Goal: Transaction & Acquisition: Purchase product/service

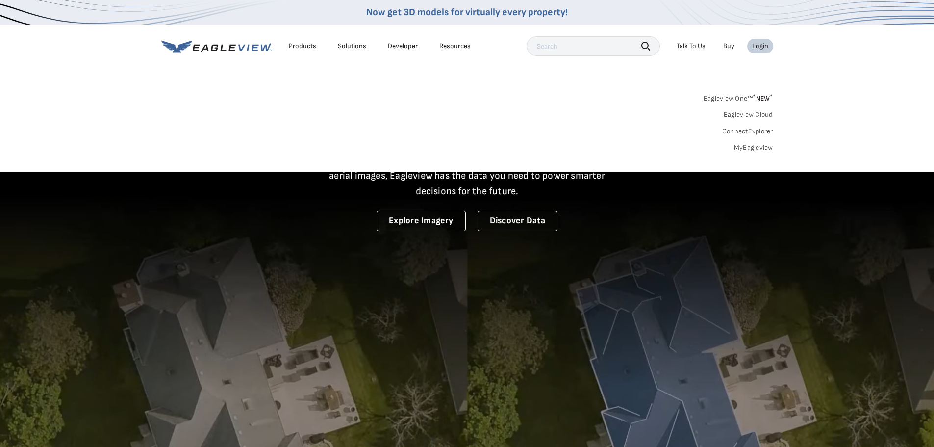
click at [754, 145] on link "MyEagleview" at bounding box center [753, 147] width 39 height 9
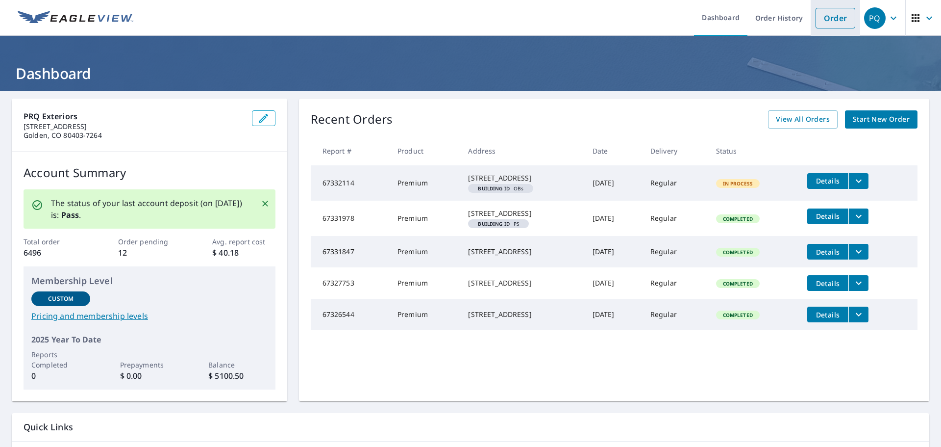
click at [837, 17] on link "Order" at bounding box center [836, 18] width 40 height 21
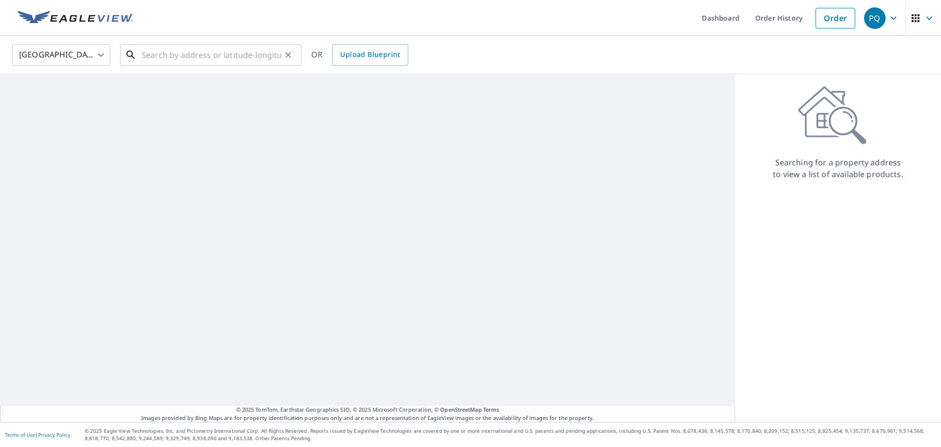
click at [183, 54] on input "text" at bounding box center [212, 54] width 140 height 27
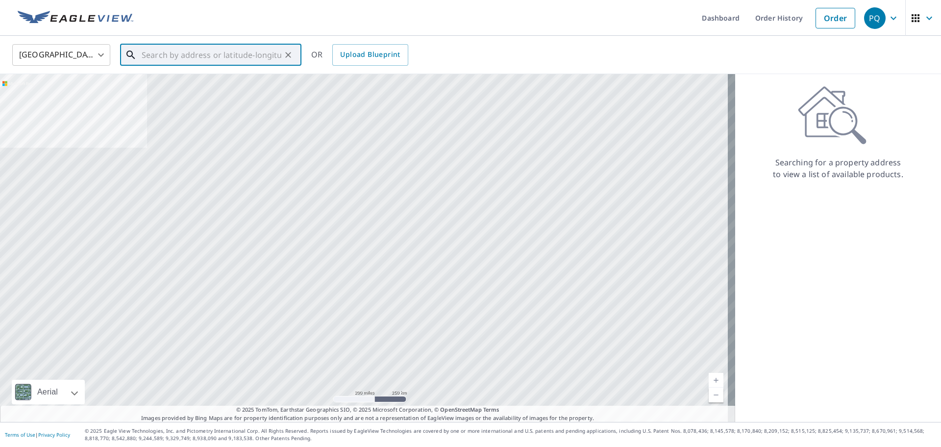
paste input "[STREET_ADDRESS] • [GEOGRAPHIC_DATA]"
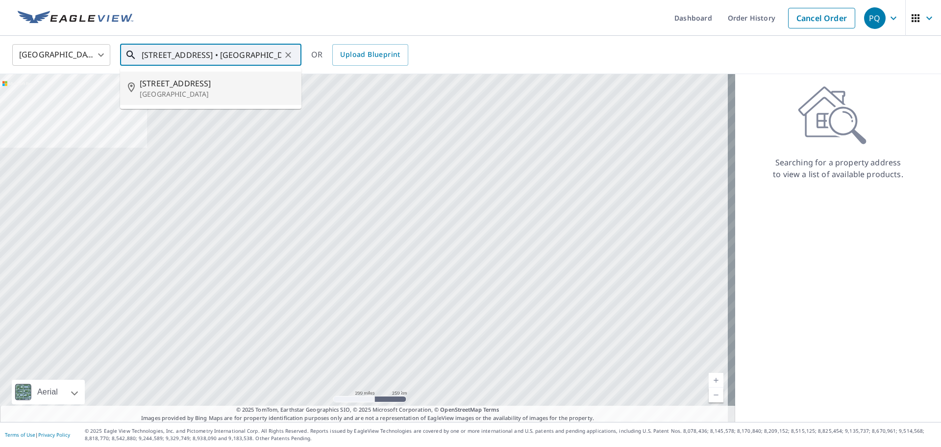
drag, startPoint x: 192, startPoint y: 96, endPoint x: 199, endPoint y: 111, distance: 17.1
click at [192, 95] on p "Dallas, TX 75206" at bounding box center [217, 94] width 154 height 10
type input "3516 Matilda St Dallas, TX 75206"
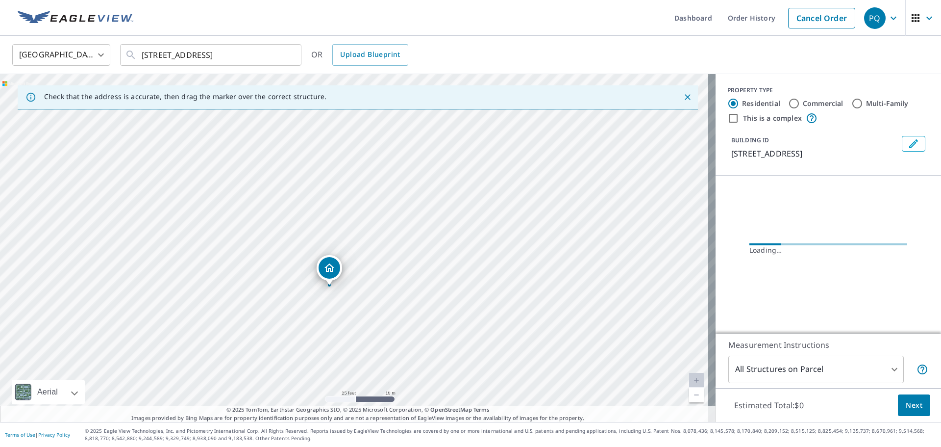
drag, startPoint x: 353, startPoint y: 254, endPoint x: 360, endPoint y: 328, distance: 74.4
click at [360, 328] on div "3516 Matilda St Dallas, TX 75206" at bounding box center [358, 248] width 716 height 348
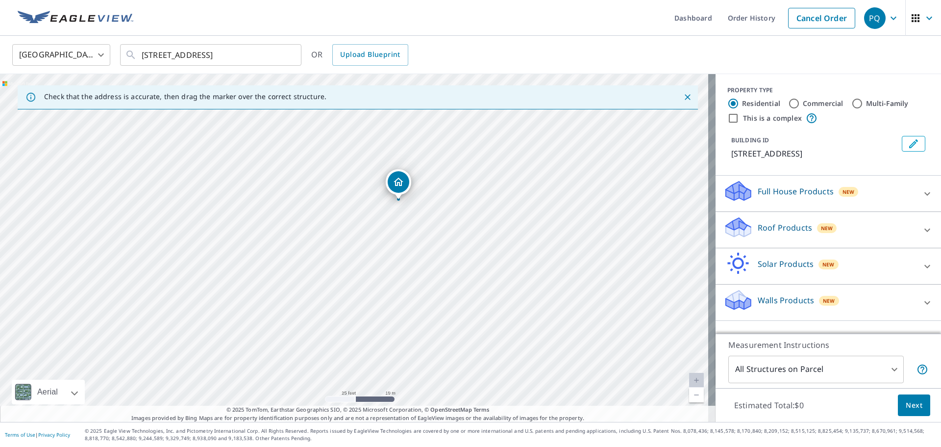
drag, startPoint x: 357, startPoint y: 234, endPoint x: 398, endPoint y: 191, distance: 58.6
drag, startPoint x: 349, startPoint y: 236, endPoint x: 336, endPoint y: 235, distance: 13.3
click at [789, 102] on input "Commercial" at bounding box center [794, 104] width 12 height 12
radio input "true"
type input "4"
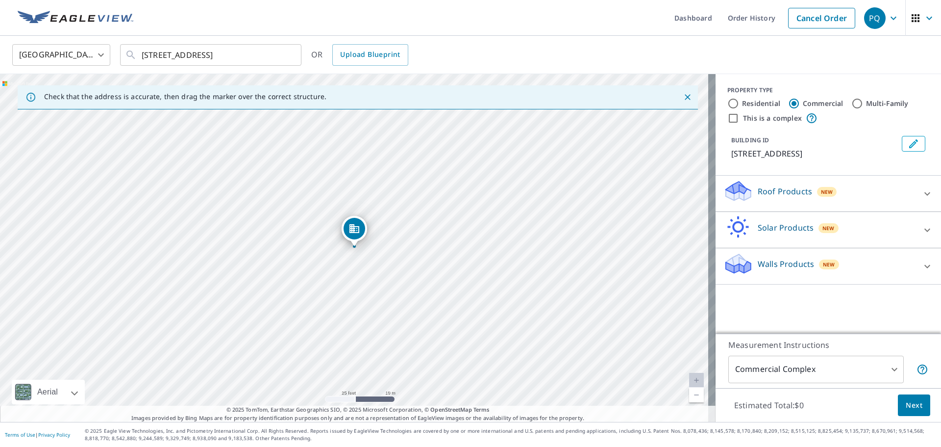
click at [840, 185] on div "Roof Products New" at bounding box center [820, 193] width 192 height 28
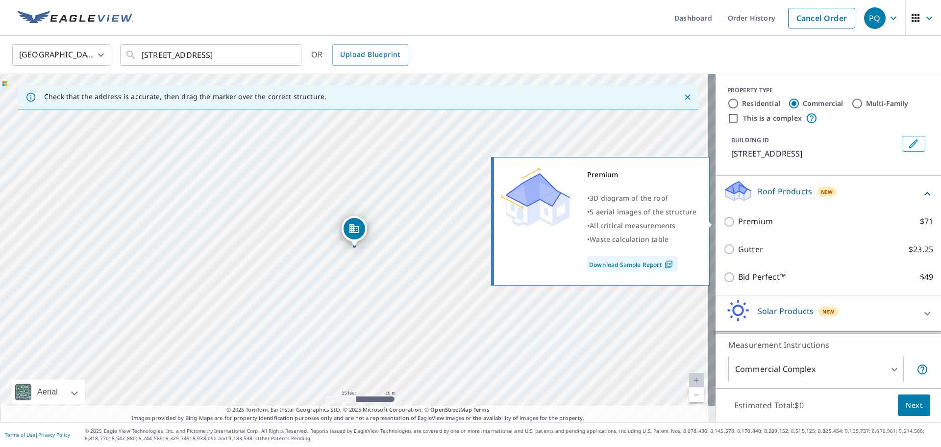
click at [724, 222] on input "Premium $71" at bounding box center [731, 222] width 15 height 12
checkbox input "true"
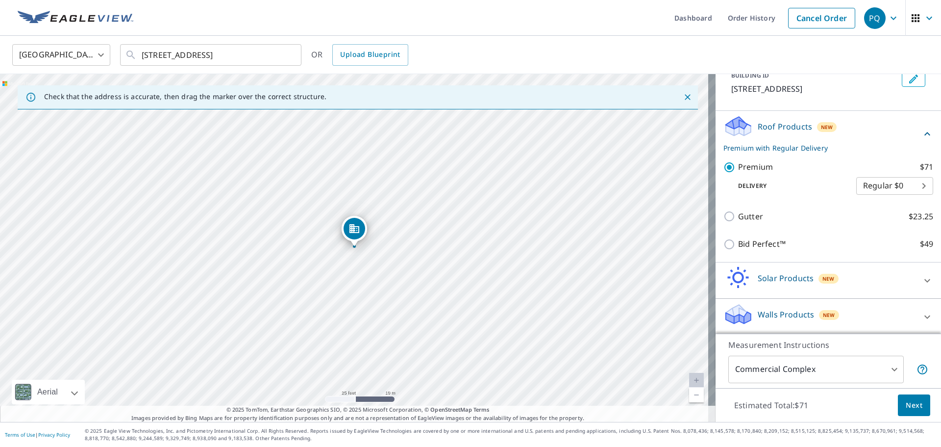
scroll to position [66, 0]
click at [898, 407] on button "Next" at bounding box center [914, 405] width 32 height 22
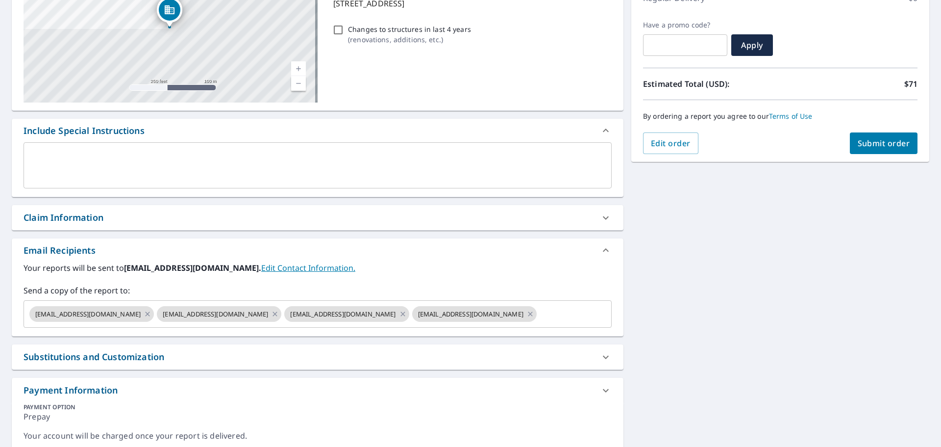
scroll to position [187, 0]
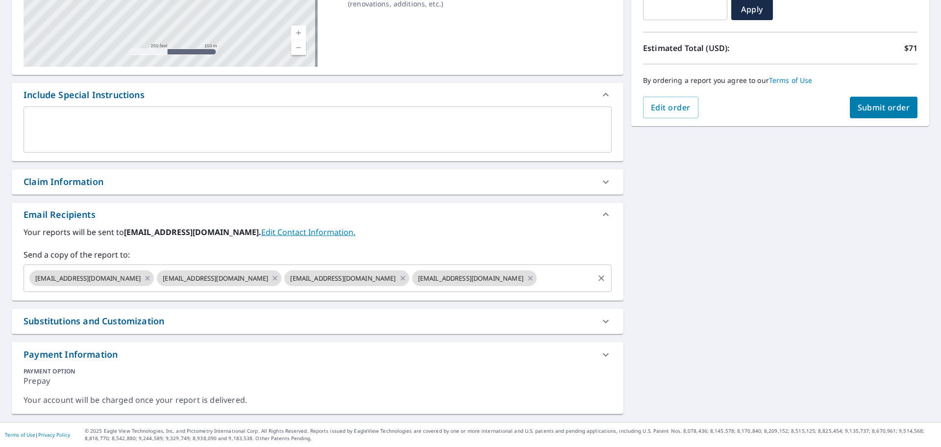
click at [597, 280] on icon "Clear" at bounding box center [602, 278] width 10 height 10
checkbox input "true"
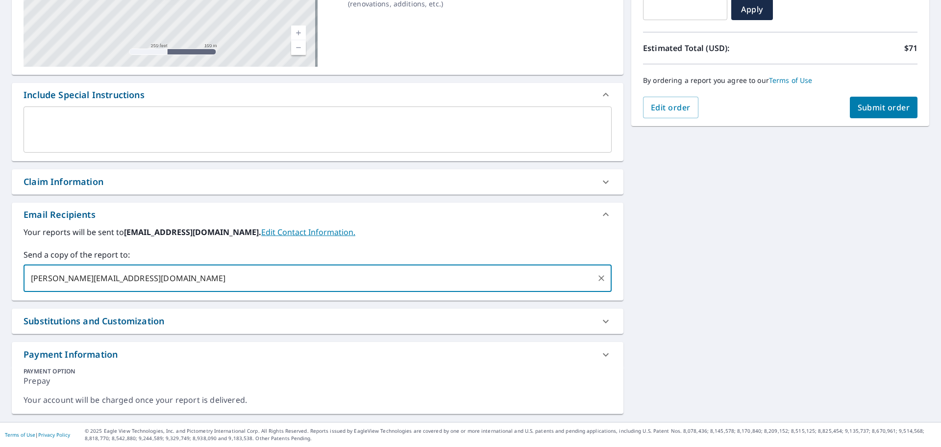
type input "tyler.p@prqexteriors.com"
click at [710, 269] on div "3516 Matilda St Dallas, TX 75206 Aerial Road A standard road map Aerial A detai…" at bounding box center [470, 163] width 941 height 518
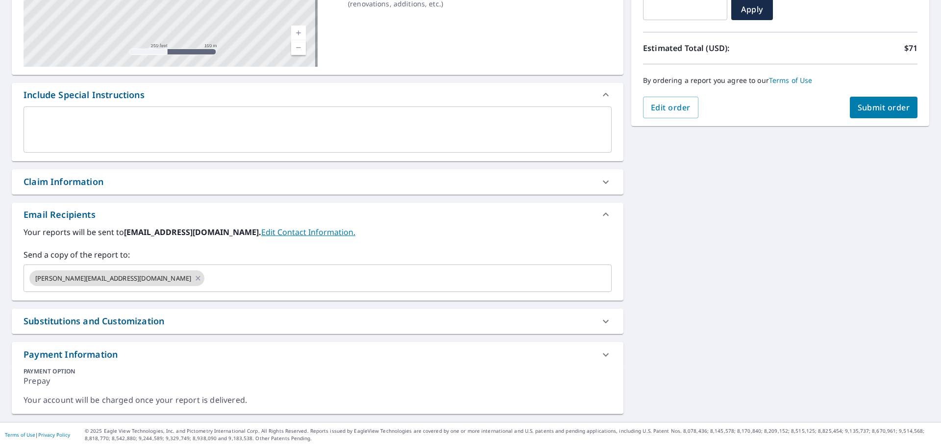
scroll to position [0, 0]
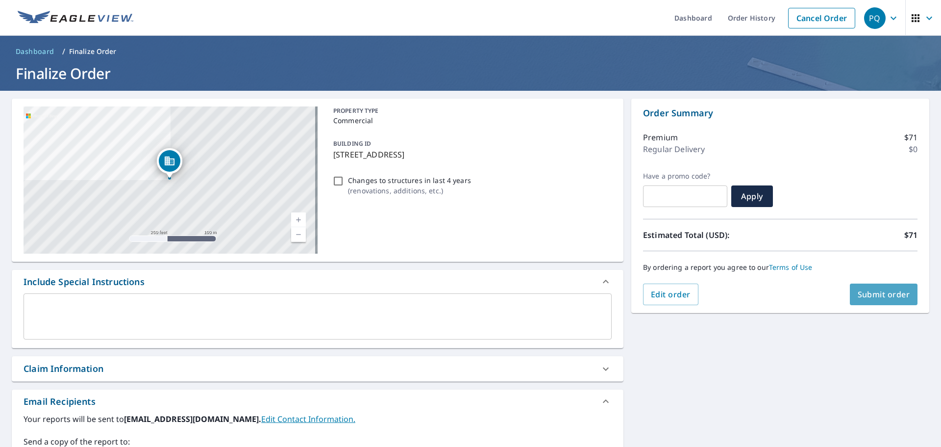
click at [865, 297] on span "Submit order" at bounding box center [884, 294] width 52 height 11
checkbox input "true"
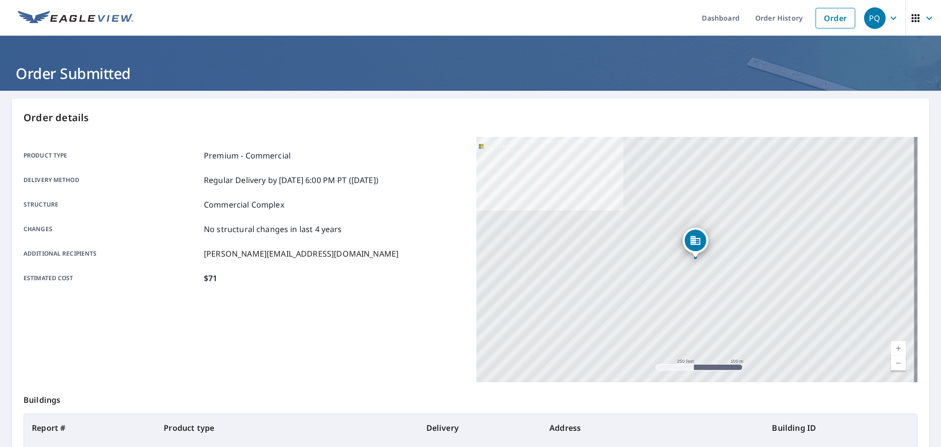
click at [889, 21] on icon "button" at bounding box center [894, 18] width 12 height 12
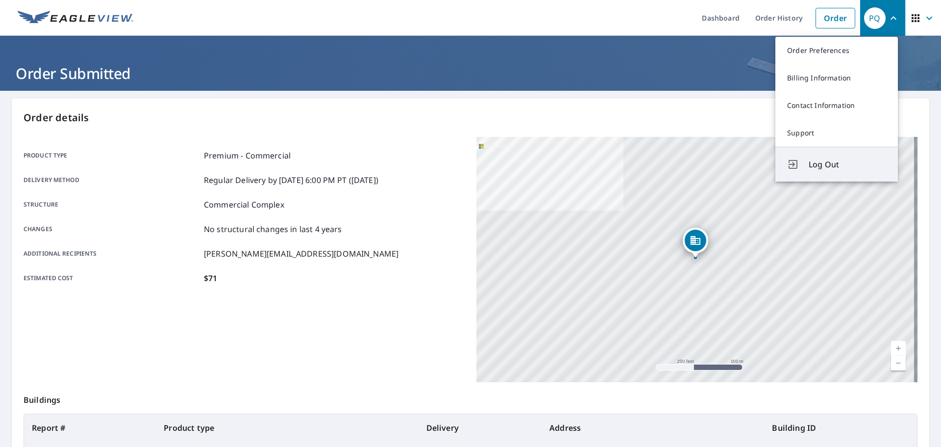
click at [838, 164] on span "Log Out" at bounding box center [847, 164] width 77 height 12
